Goal: Browse casually: Explore the website without a specific task or goal

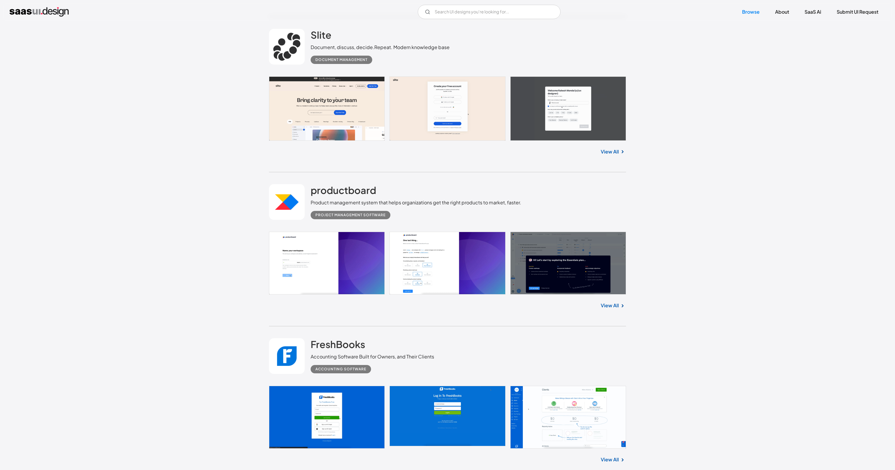
scroll to position [699, 0]
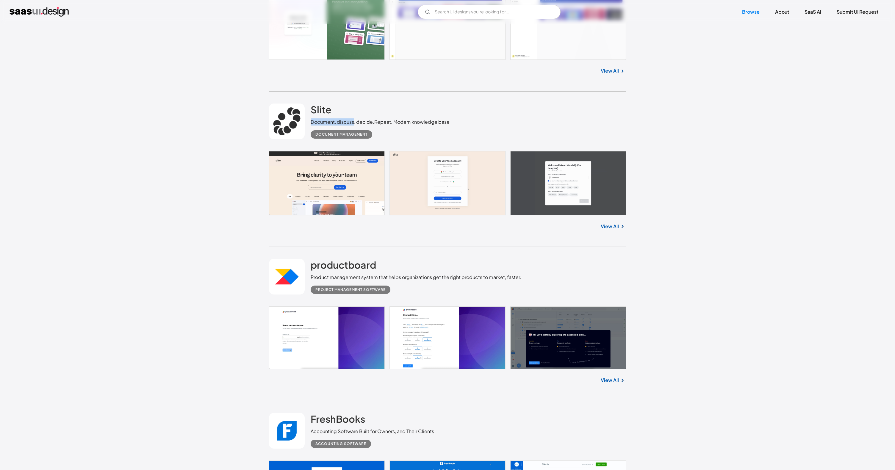
drag, startPoint x: 311, startPoint y: 124, endPoint x: 354, endPoint y: 123, distance: 42.9
click at [354, 124] on div "Document, discuss, decide.Repeat. Modern knowledge base" at bounding box center [380, 121] width 139 height 7
click at [354, 123] on div "Document, discuss, decide.Repeat. Modern knowledge base" at bounding box center [380, 121] width 139 height 7
drag, startPoint x: 354, startPoint y: 123, endPoint x: 450, endPoint y: 123, distance: 96.7
click at [450, 123] on div "Slite Document, discuss, decide.Repeat. Modern knowledge base Document Manageme…" at bounding box center [447, 122] width 357 height 60
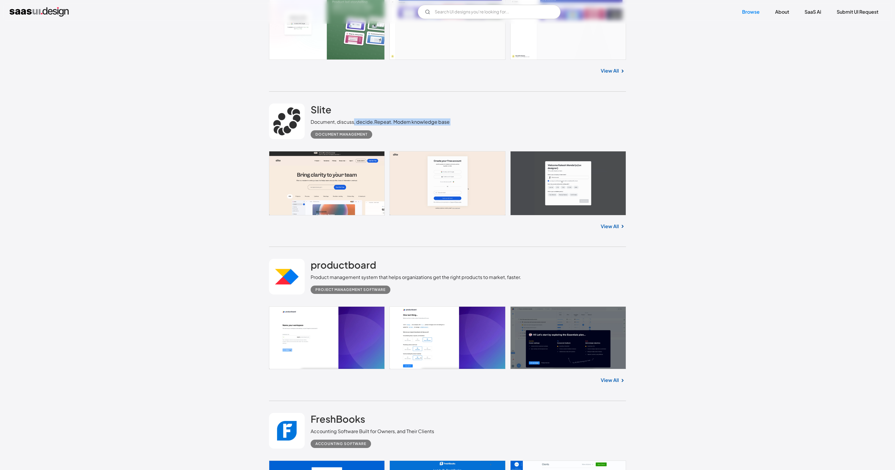
click at [450, 123] on div "Slite Document, discuss, decide.Repeat. Modern knowledge base Document Manageme…" at bounding box center [447, 122] width 357 height 60
drag, startPoint x: 456, startPoint y: 123, endPoint x: 363, endPoint y: 121, distance: 93.2
click at [363, 121] on div "Slite Document, discuss, decide.Repeat. Modern knowledge base Document Manageme…" at bounding box center [447, 122] width 357 height 60
click at [363, 120] on div "Document, discuss, decide.Repeat. Modern knowledge base" at bounding box center [380, 121] width 139 height 7
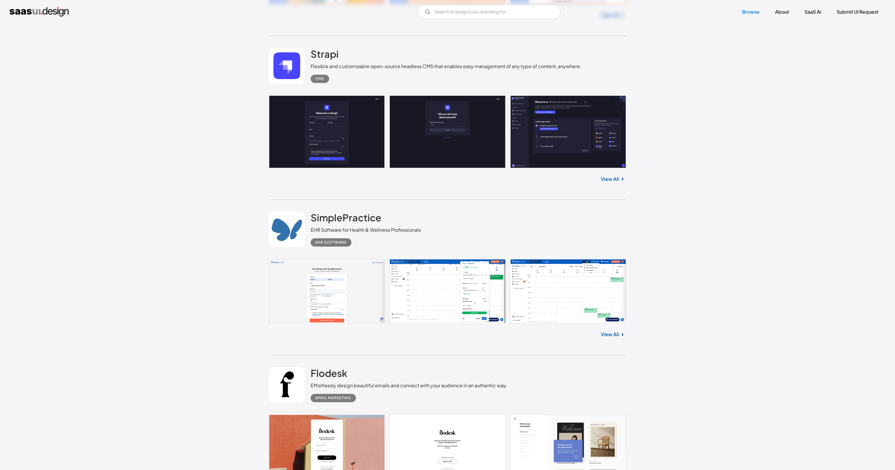
scroll to position [6952, 0]
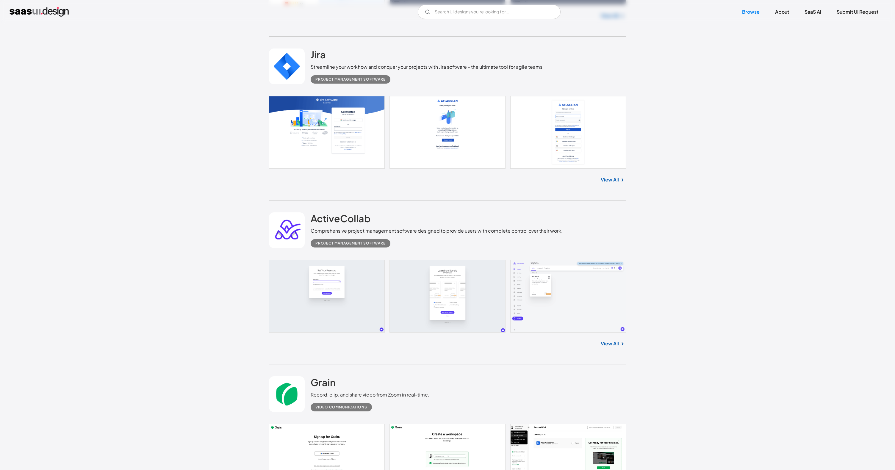
scroll to position [15840, 0]
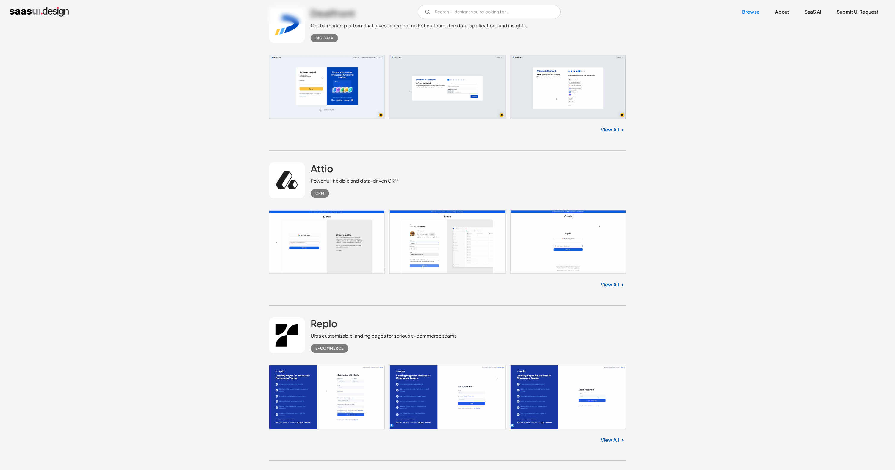
scroll to position [15064, 0]
